Goal: Find specific page/section: Find specific page/section

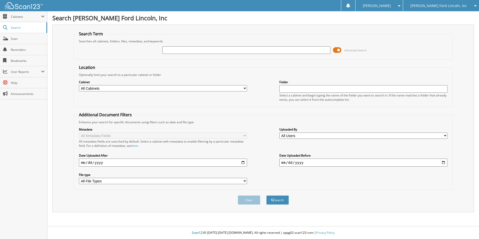
click at [196, 49] on input "text" at bounding box center [246, 50] width 168 height 8
type input "41598"
click at [283, 201] on button "Search" at bounding box center [277, 199] width 23 height 9
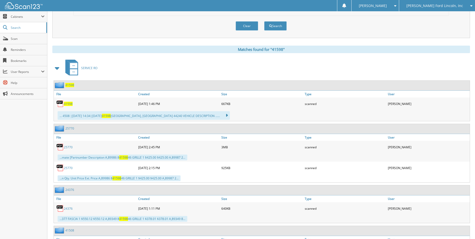
scroll to position [175, 0]
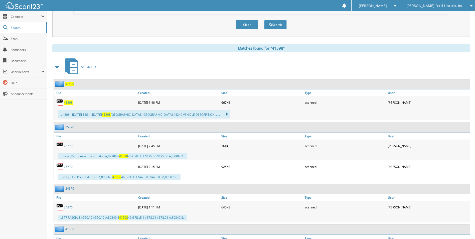
click at [71, 102] on span "41598" at bounding box center [68, 102] width 9 height 4
click at [68, 83] on span "41598" at bounding box center [69, 84] width 9 height 4
